Goal: Check status: Check status

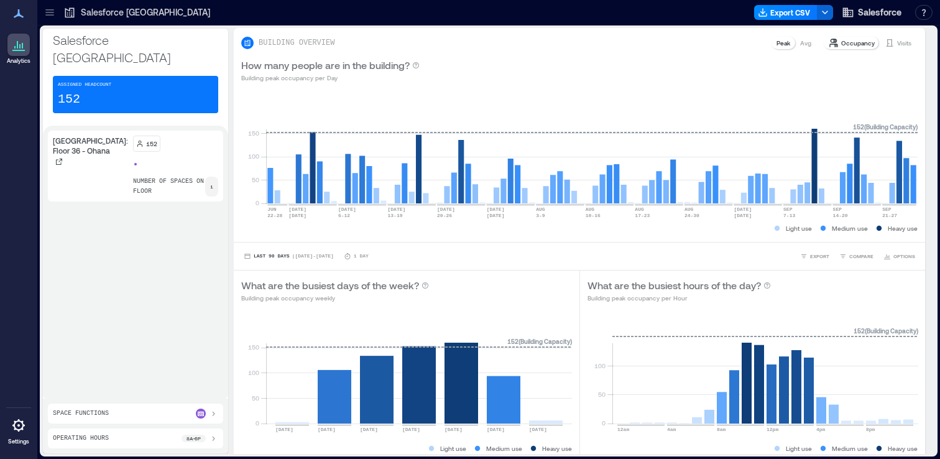
click at [52, 12] on icon at bounding box center [49, 12] width 8 height 1
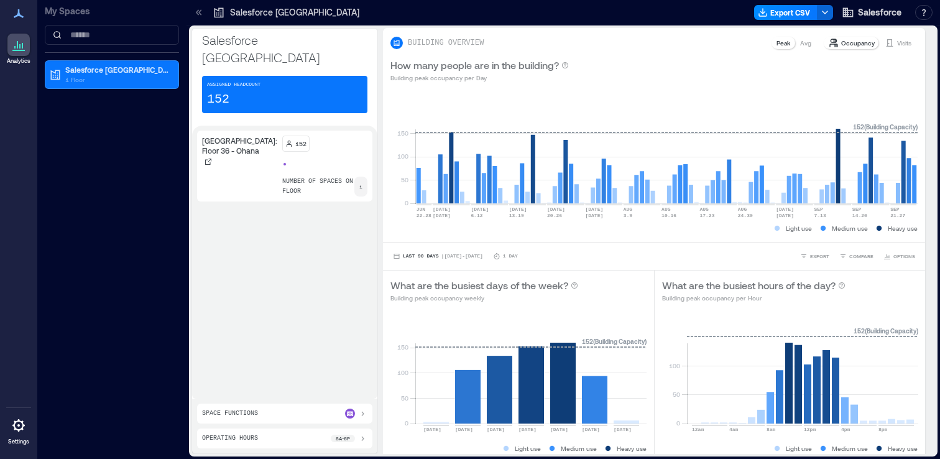
click at [52, 12] on p "My Spaces" at bounding box center [112, 11] width 134 height 12
click at [222, 317] on div "[GEOGRAPHIC_DATA]: Floor 36 - Ohana 152 number of spaces on floor 1" at bounding box center [284, 262] width 175 height 263
click at [470, 256] on span "| [DATE] - [DATE]" at bounding box center [462, 256] width 42 height 0
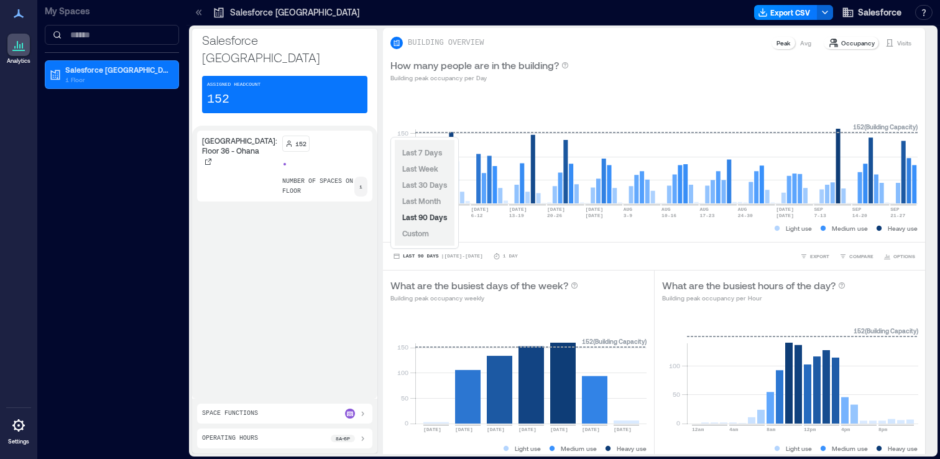
click at [433, 234] on div "Last 7 Days Last Week Last 30 Days Last Month Last 90 Days Custom" at bounding box center [425, 193] width 60 height 106
click at [424, 234] on span "Custom" at bounding box center [415, 233] width 27 height 9
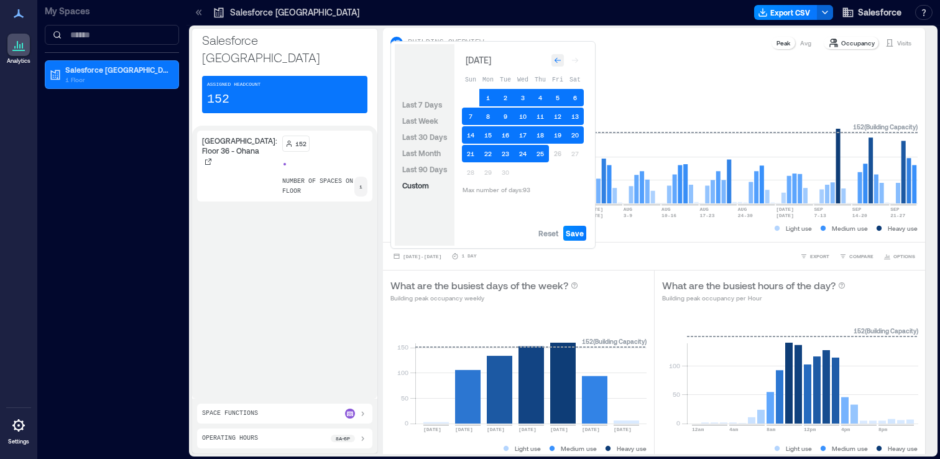
click at [555, 61] on icon "Go to previous month" at bounding box center [557, 60] width 7 height 7
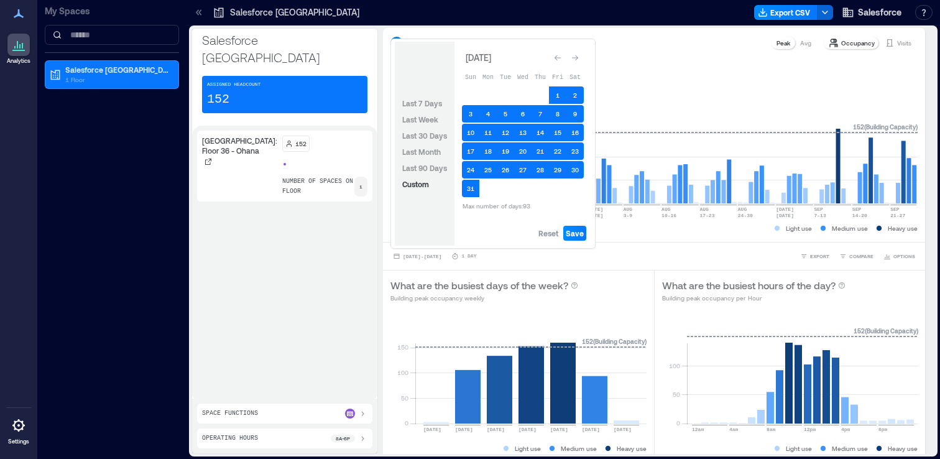
click at [555, 61] on icon "Go to previous month" at bounding box center [557, 57] width 7 height 7
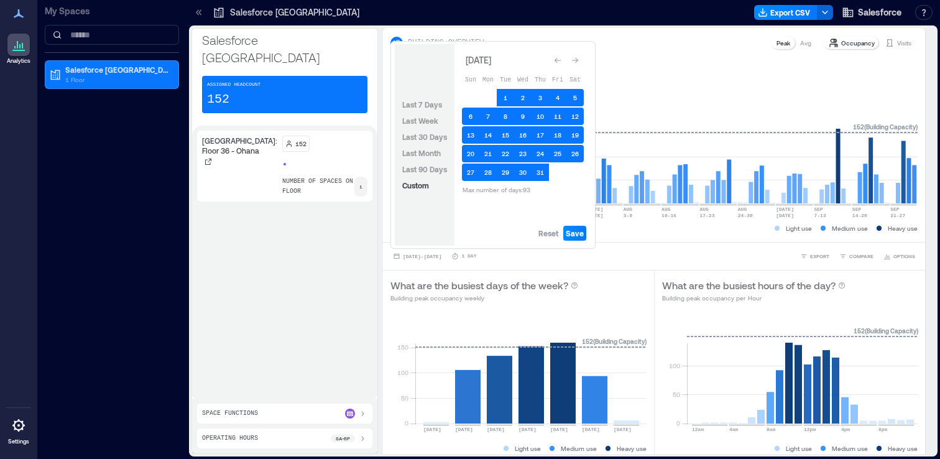
click at [555, 61] on icon "Go to previous month" at bounding box center [557, 60] width 7 height 7
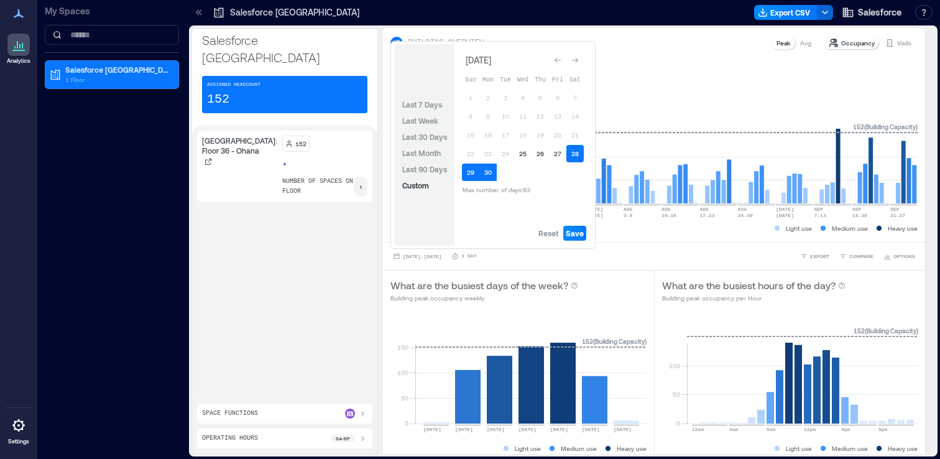
click at [555, 61] on icon "Go to previous month" at bounding box center [557, 60] width 7 height 7
click at [555, 61] on icon "Go to previous month" at bounding box center [557, 57] width 7 height 7
click at [555, 61] on icon "Go to previous month" at bounding box center [557, 60] width 7 height 7
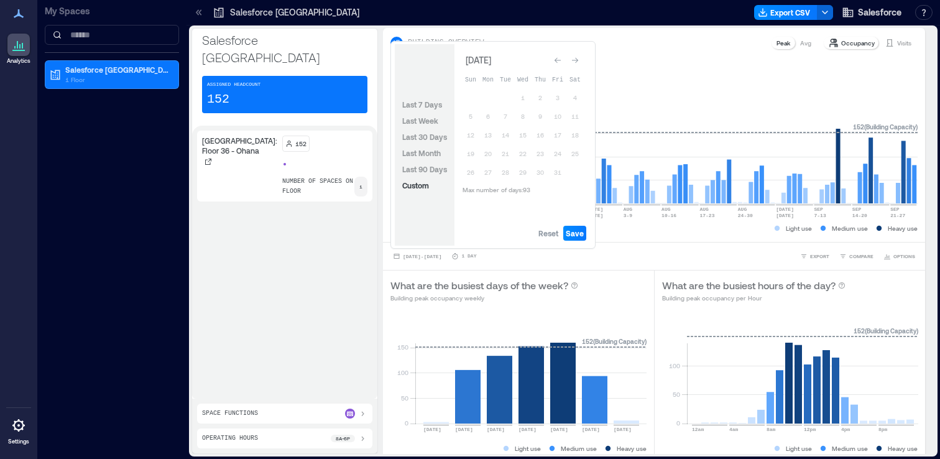
click at [555, 61] on icon "Go to previous month" at bounding box center [557, 60] width 7 height 7
click at [548, 229] on span "Reset" at bounding box center [548, 233] width 20 height 10
click at [487, 139] on button "16" at bounding box center [487, 134] width 17 height 17
click at [503, 168] on button "31" at bounding box center [505, 172] width 17 height 17
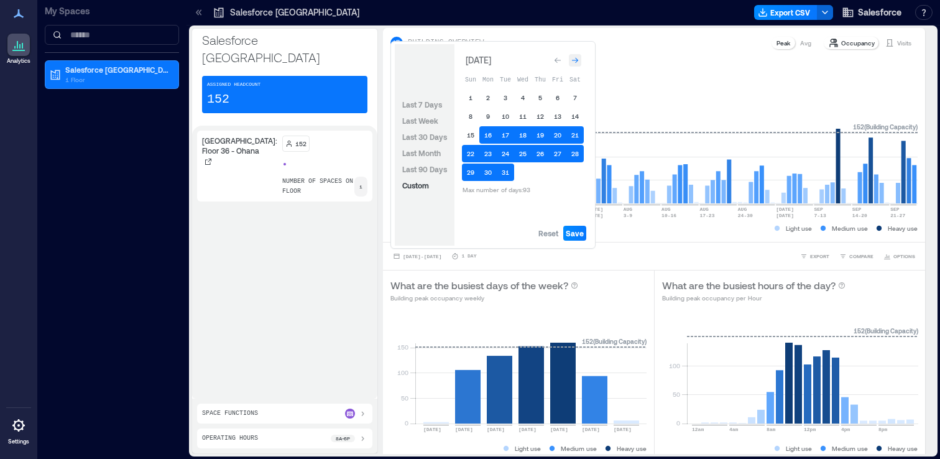
click at [574, 64] on div "Go to next month" at bounding box center [575, 60] width 12 height 12
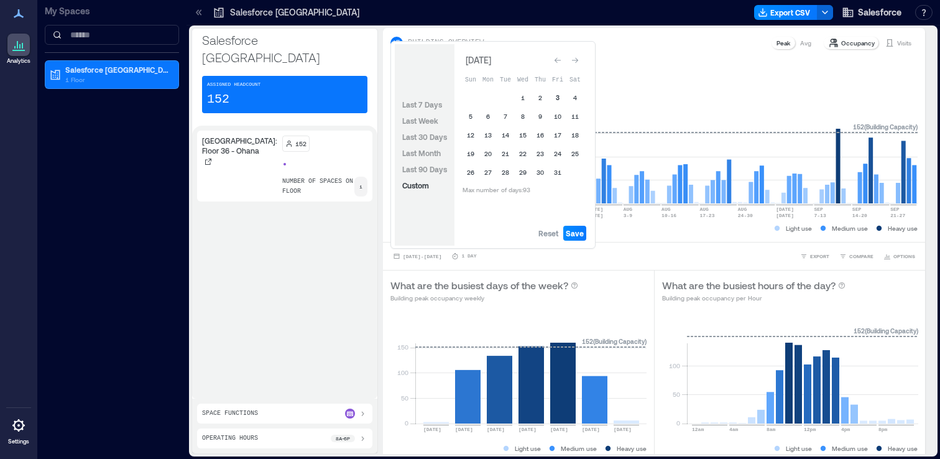
click at [557, 98] on button "3" at bounding box center [557, 97] width 17 height 17
click at [578, 233] on span "Save" at bounding box center [575, 233] width 18 height 10
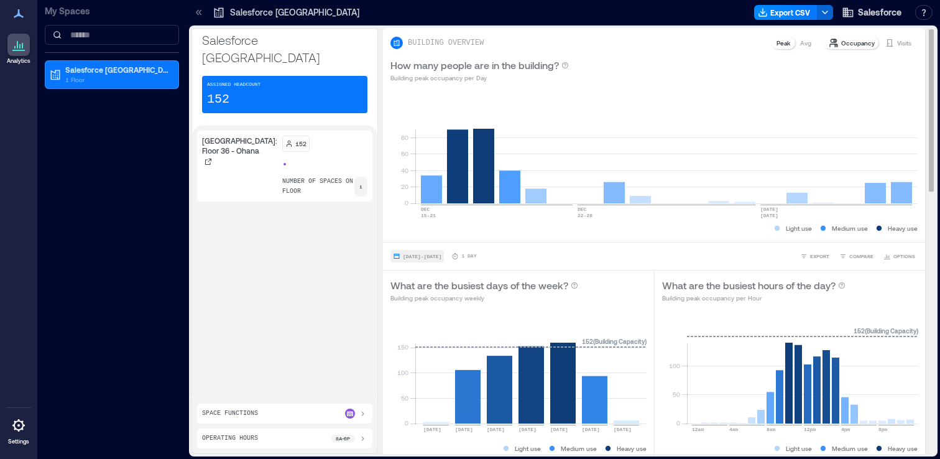
click at [441, 258] on span "[DATE] - [DATE]" at bounding box center [422, 257] width 39 height 6
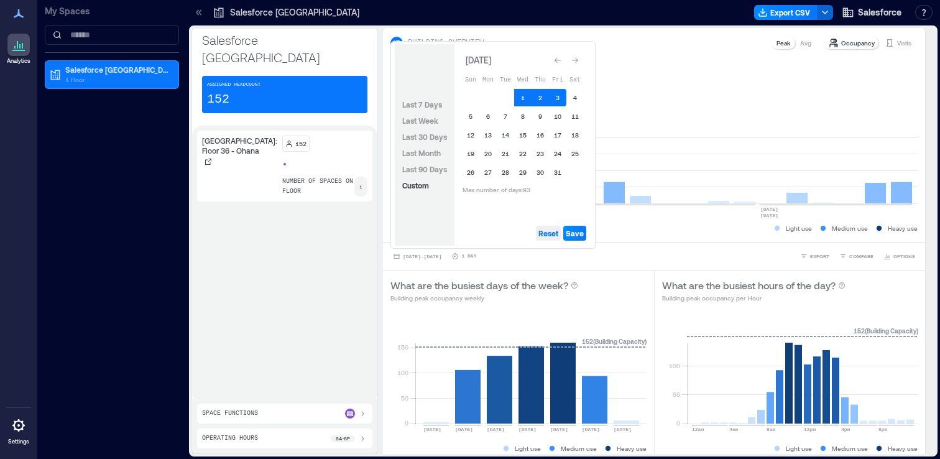
click at [552, 231] on span "Reset" at bounding box center [548, 233] width 20 height 10
drag, startPoint x: 552, startPoint y: 231, endPoint x: 552, endPoint y: 201, distance: 29.2
click at [552, 214] on div "[DATE] Sun Mon Tue Wed Thu Fri Sat 1 2 3 4 5 6 7 8 9 10 11 12 13 14 15 16 17 18…" at bounding box center [522, 144] width 137 height 201
click at [556, 60] on icon "Go to previous month" at bounding box center [558, 61] width 6 height 6
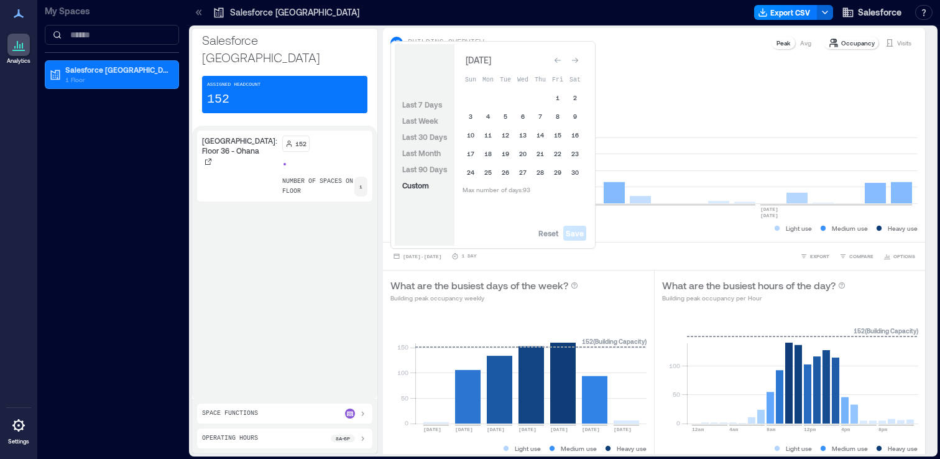
click at [556, 60] on icon "Go to previous month" at bounding box center [558, 61] width 6 height 6
click at [556, 60] on icon "Go to previous month" at bounding box center [557, 57] width 7 height 7
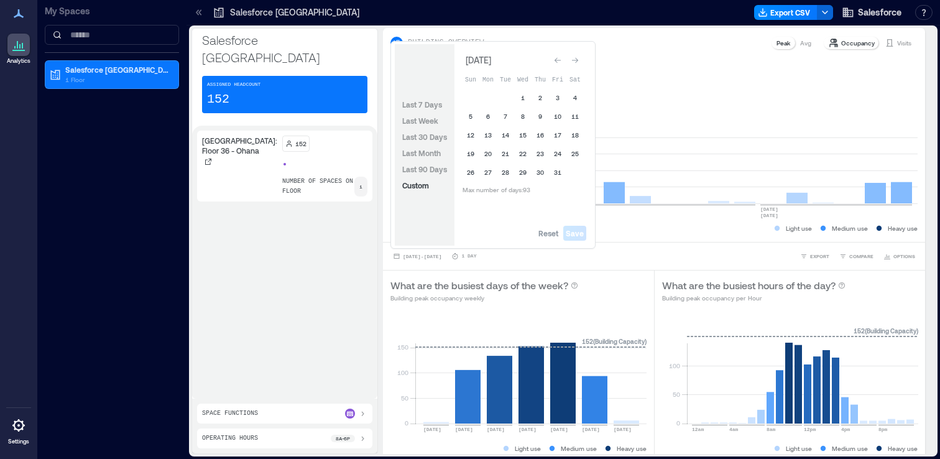
click at [556, 60] on icon "Go to previous month" at bounding box center [558, 61] width 6 height 6
click at [556, 60] on icon "Go to previous month" at bounding box center [557, 57] width 7 height 7
click at [556, 60] on icon "Go to previous month" at bounding box center [558, 61] width 6 height 6
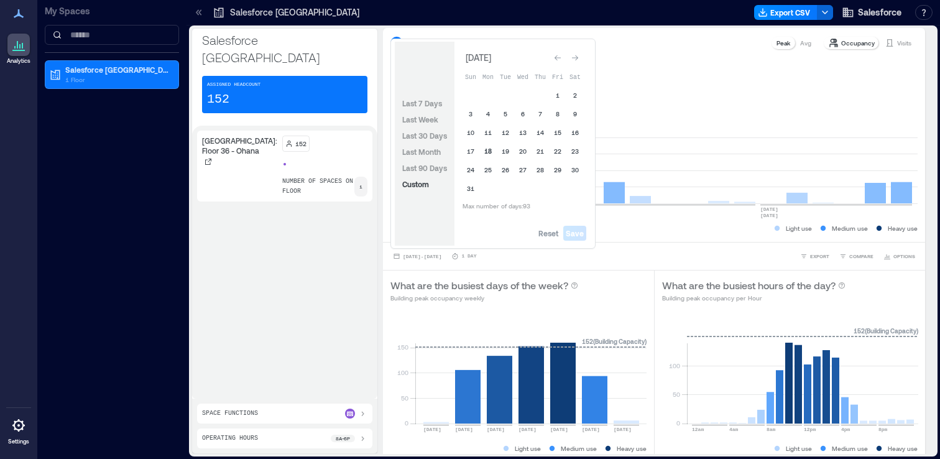
click at [491, 152] on button "18" at bounding box center [487, 150] width 17 height 17
click at [571, 57] on icon "Go to next month" at bounding box center [574, 57] width 7 height 7
click at [555, 98] on button "5" at bounding box center [557, 97] width 17 height 17
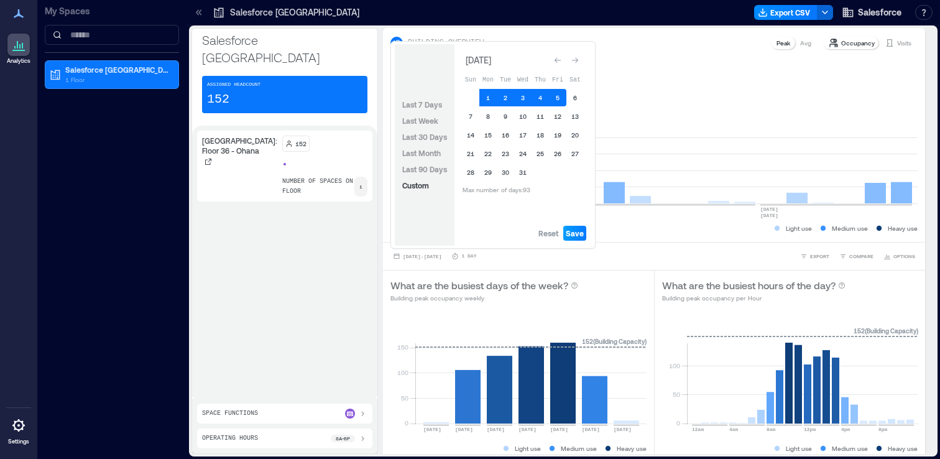
click at [573, 229] on span "Save" at bounding box center [575, 233] width 18 height 10
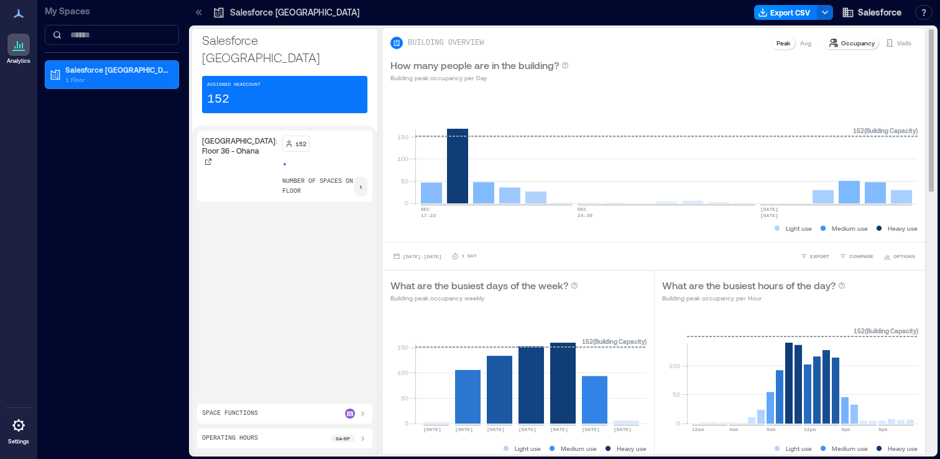
scroll to position [44, 0]
